Goal: Task Accomplishment & Management: Complete application form

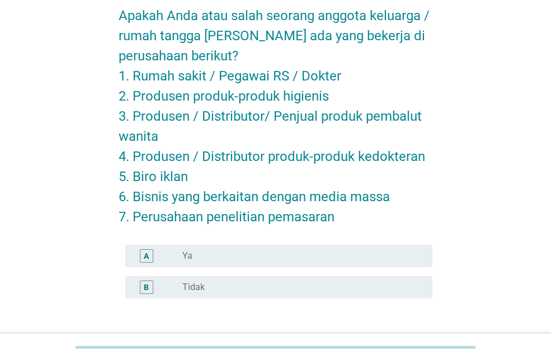
scroll to position [56, 0]
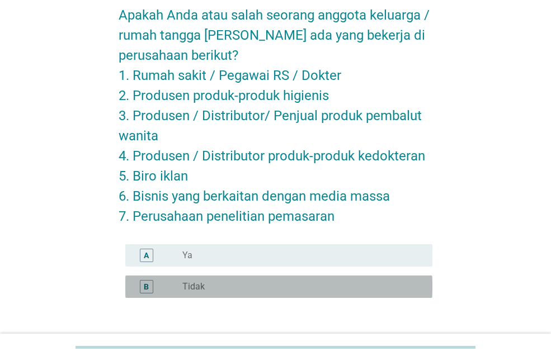
click at [235, 292] on div "radio_button_unchecked Tidak" at bounding box center [302, 286] width 241 height 13
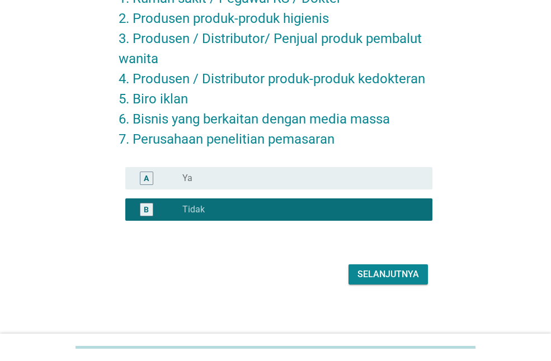
scroll to position [136, 0]
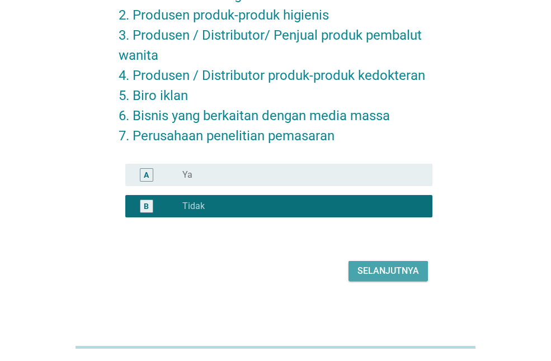
click at [377, 271] on div "Selanjutnya" at bounding box center [387, 270] width 61 height 13
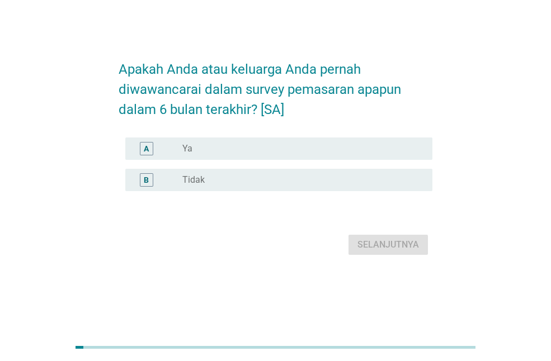
scroll to position [0, 0]
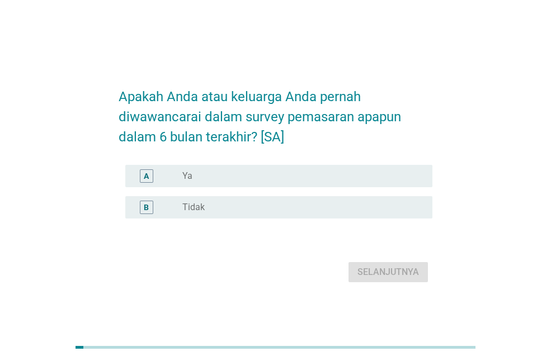
click at [324, 215] on div "B radio_button_unchecked Tidak" at bounding box center [278, 207] width 307 height 22
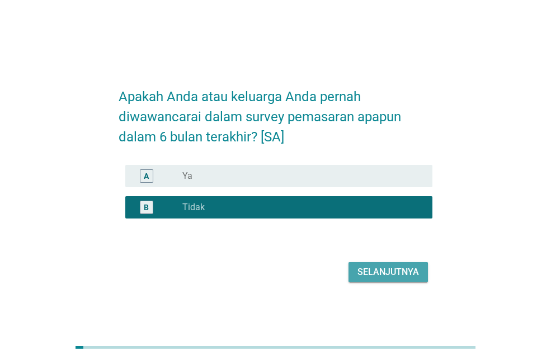
click at [383, 272] on div "Selanjutnya" at bounding box center [387, 272] width 61 height 13
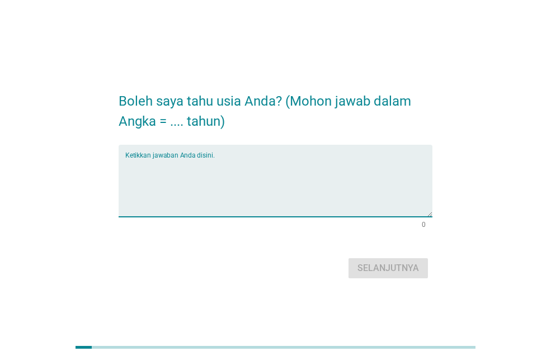
drag, startPoint x: 296, startPoint y: 182, endPoint x: 289, endPoint y: 176, distance: 8.7
click at [295, 181] on textarea "Ketikkan jawaban Anda disini." at bounding box center [278, 187] width 307 height 59
type textarea "27"
click at [390, 271] on div "Selanjutnya" at bounding box center [387, 268] width 61 height 13
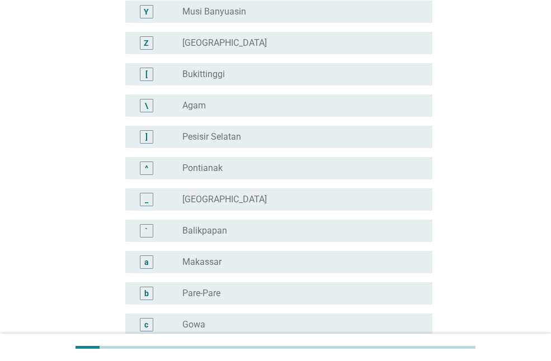
scroll to position [950, 0]
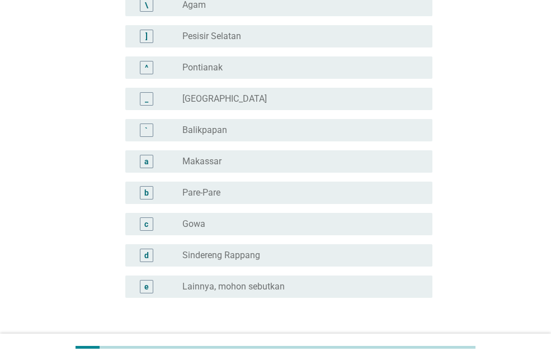
click at [321, 283] on div "radio_button_unchecked Lainnya, mohon sebutkan" at bounding box center [298, 286] width 232 height 11
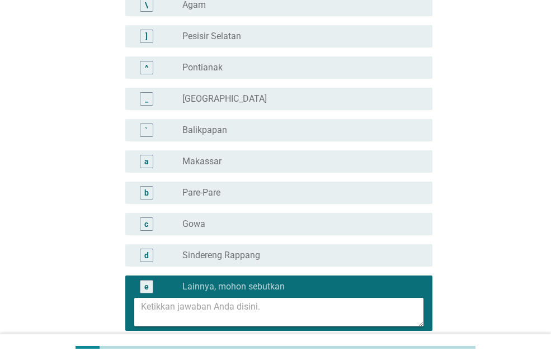
click at [314, 304] on textarea at bounding box center [282, 312] width 282 height 29
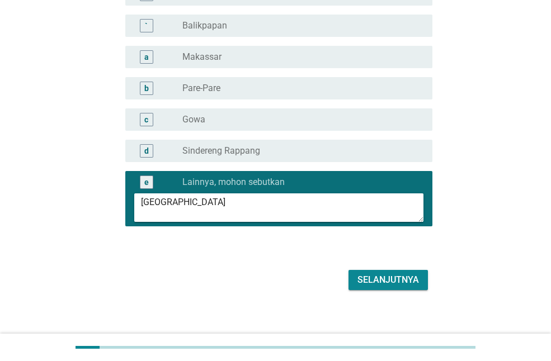
scroll to position [1062, 0]
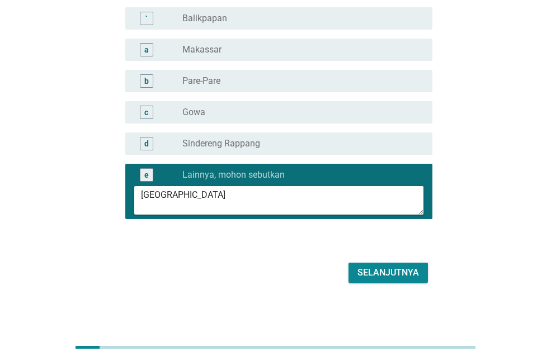
type textarea "[GEOGRAPHIC_DATA]"
click at [380, 272] on div "Selanjutnya" at bounding box center [387, 272] width 61 height 13
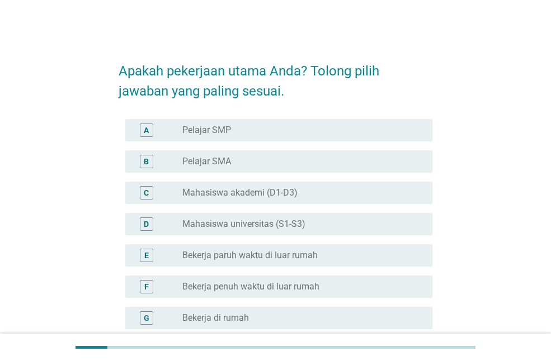
click at [312, 233] on div "D radio_button_unchecked Mahasiswa universitas (S1-S3)" at bounding box center [278, 224] width 307 height 22
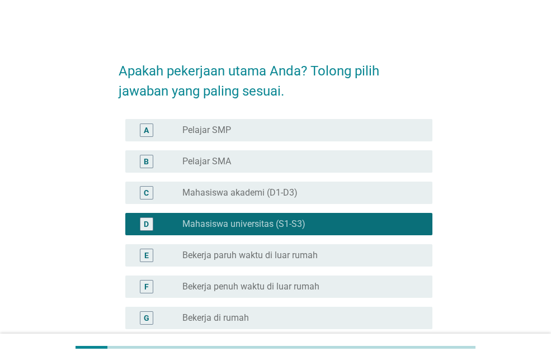
scroll to position [206, 0]
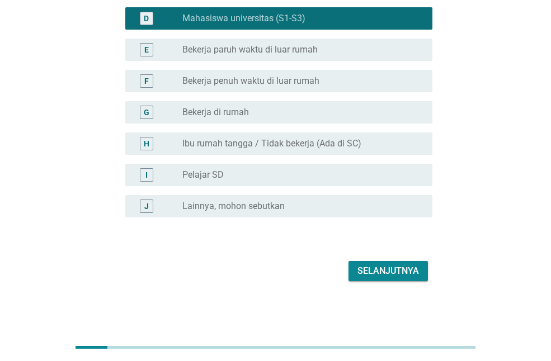
click at [396, 266] on div "Selanjutnya" at bounding box center [387, 270] width 61 height 13
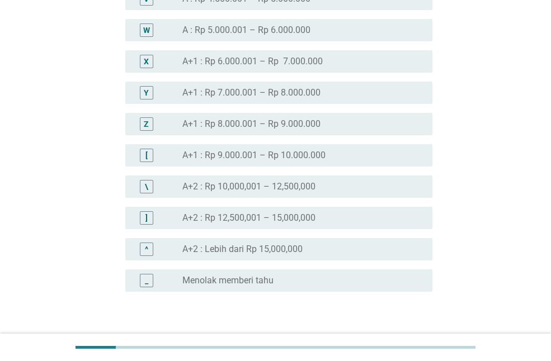
scroll to position [1286, 0]
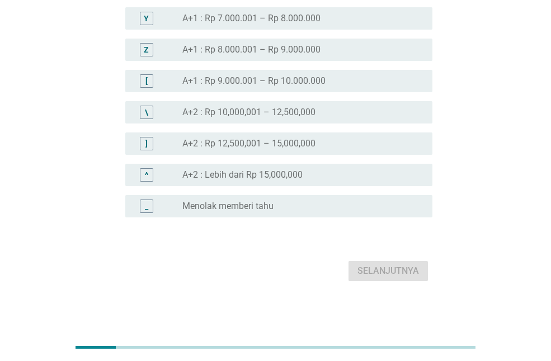
click at [307, 206] on div "radio_button_unchecked Menolak memberi tahu" at bounding box center [298, 206] width 232 height 11
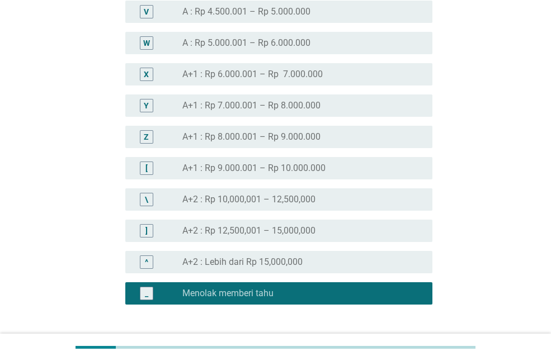
scroll to position [1230, 0]
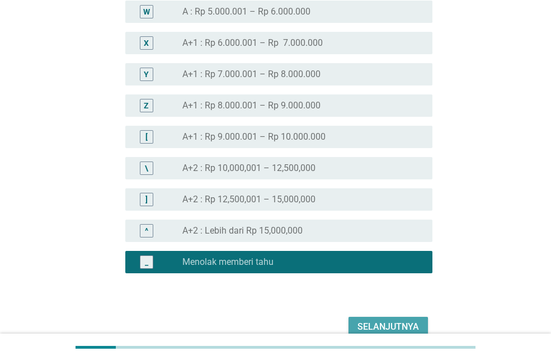
click at [400, 330] on div "Selanjutnya" at bounding box center [387, 326] width 61 height 13
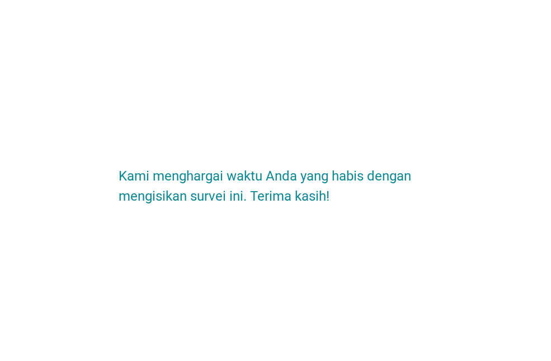
scroll to position [0, 0]
